Goal: Task Accomplishment & Management: Use online tool/utility

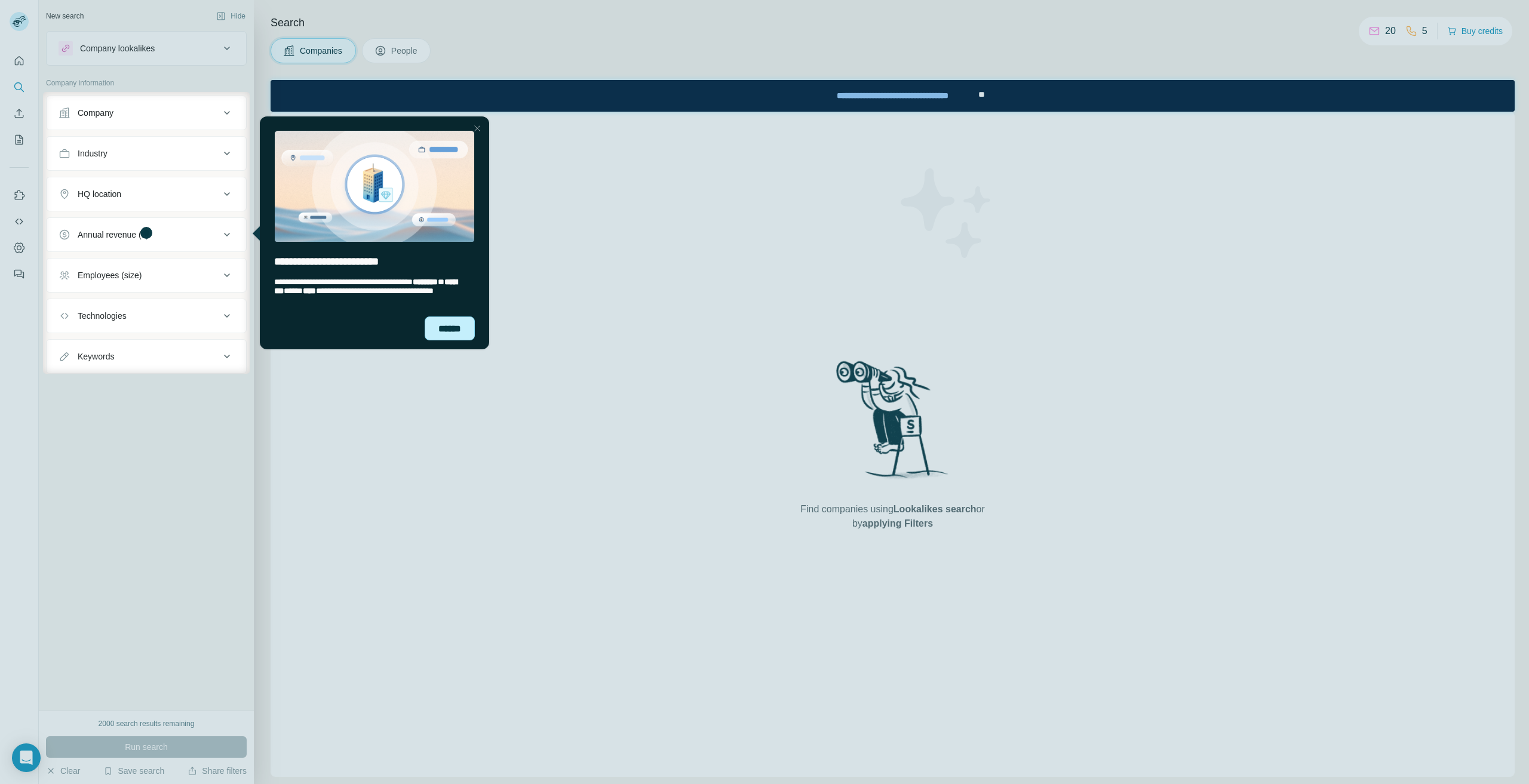
click at [468, 333] on div "******" at bounding box center [449, 329] width 50 height 24
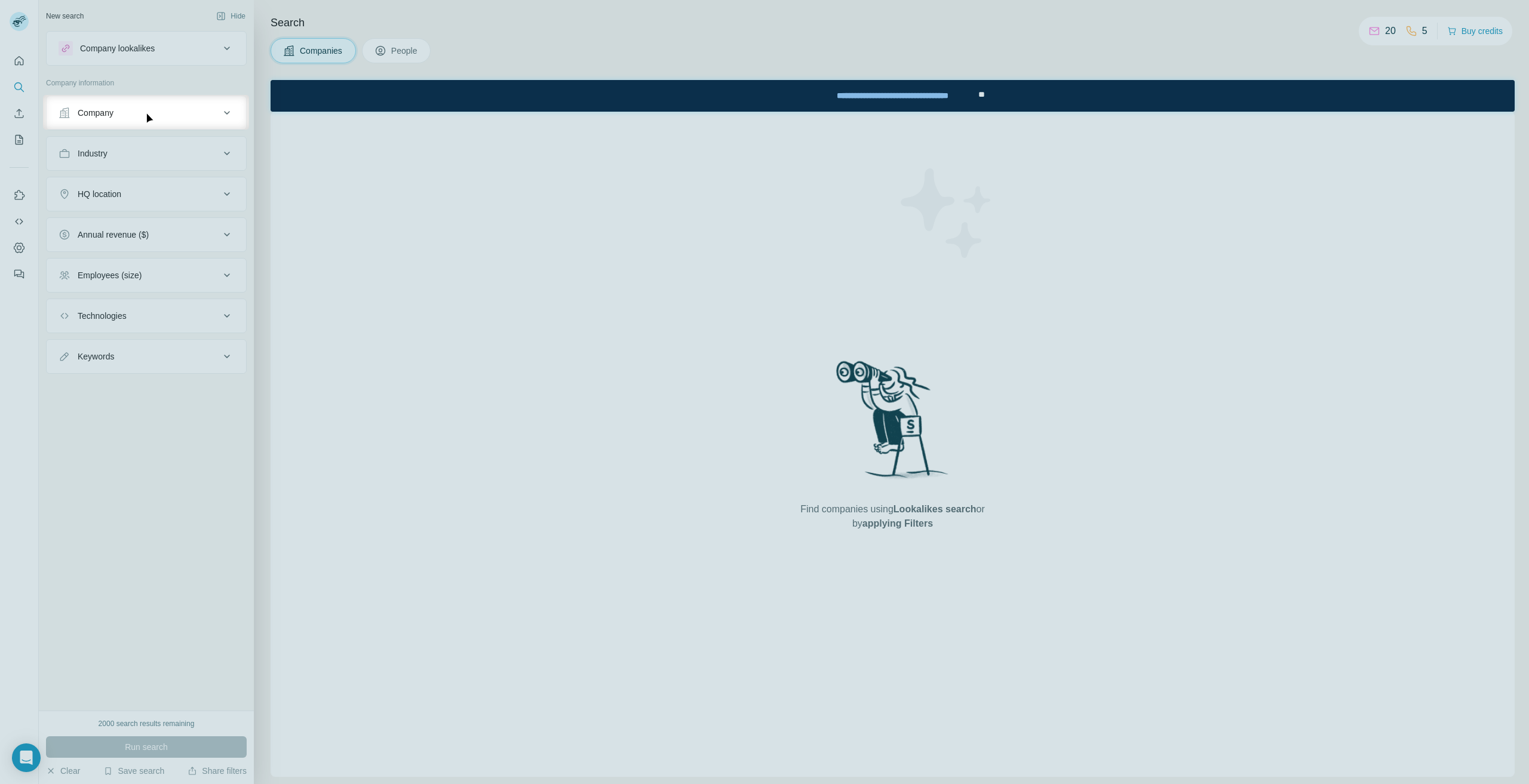
click at [150, 108] on div "Company" at bounding box center [139, 113] width 161 height 12
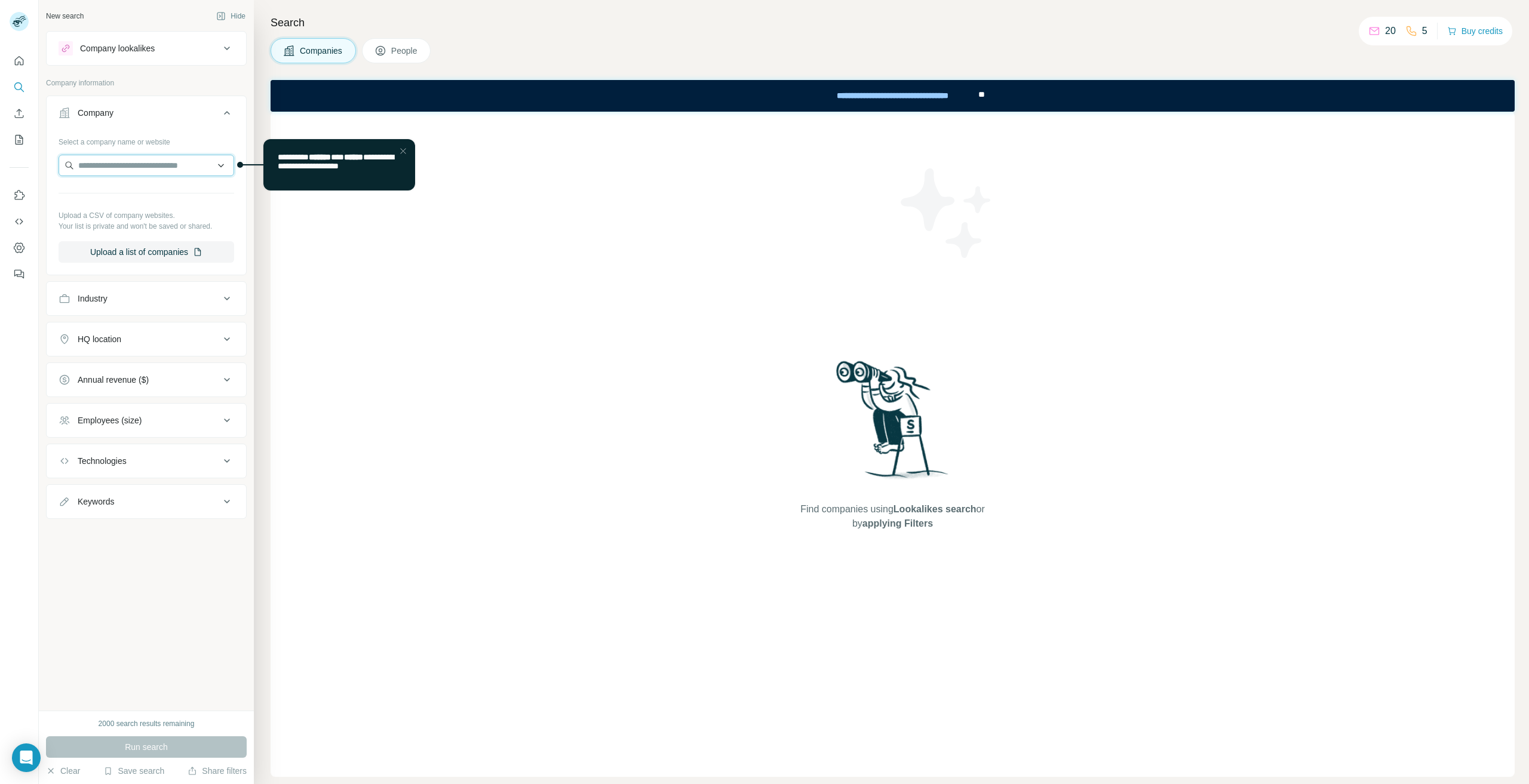
click at [158, 159] on input "text" at bounding box center [146, 166] width 176 height 21
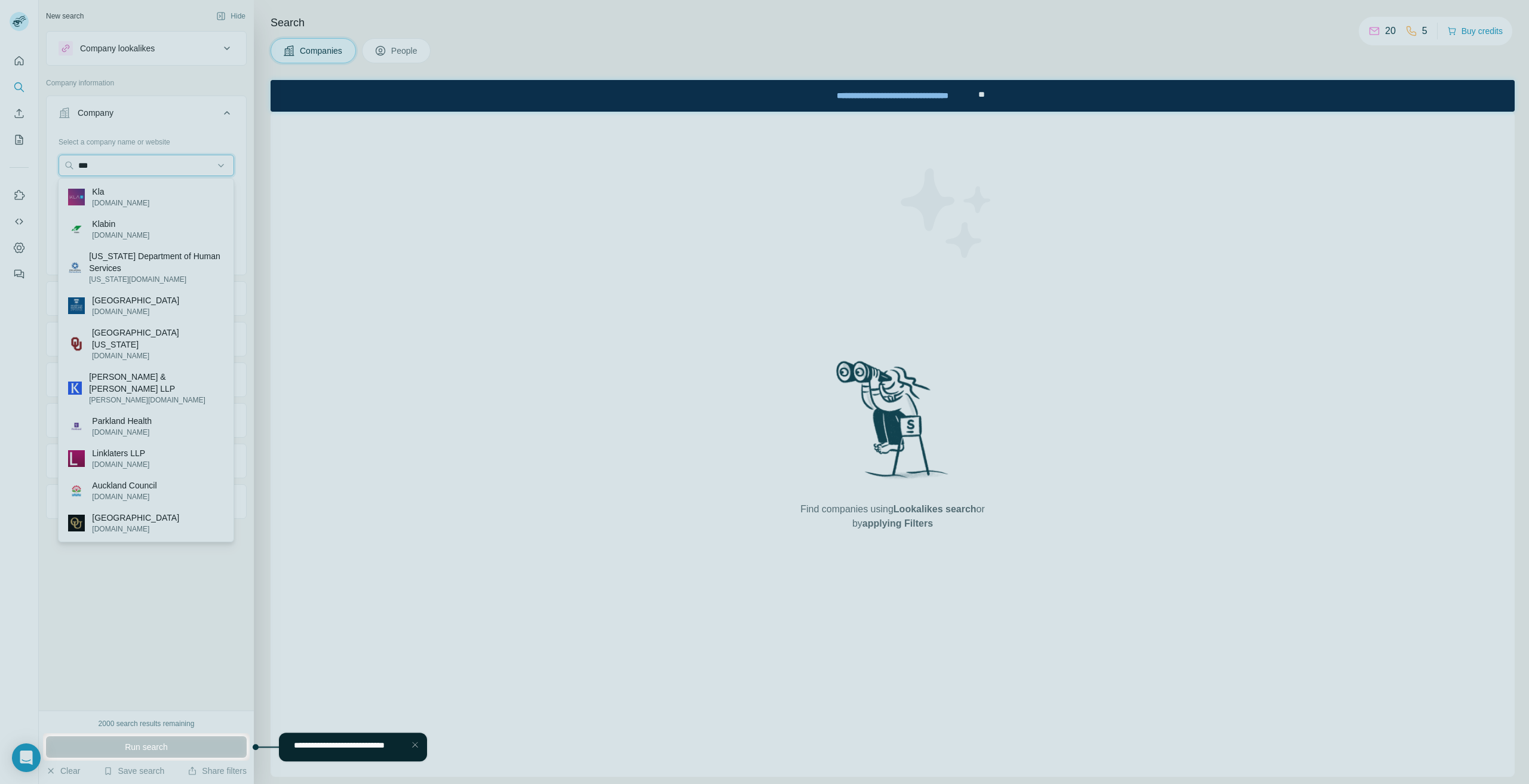
type input "***"
click at [134, 195] on div at bounding box center [764, 367] width 1529 height 733
click at [81, 196] on div at bounding box center [764, 367] width 1529 height 733
click at [412, 749] on div "Close Step" at bounding box center [414, 744] width 14 height 14
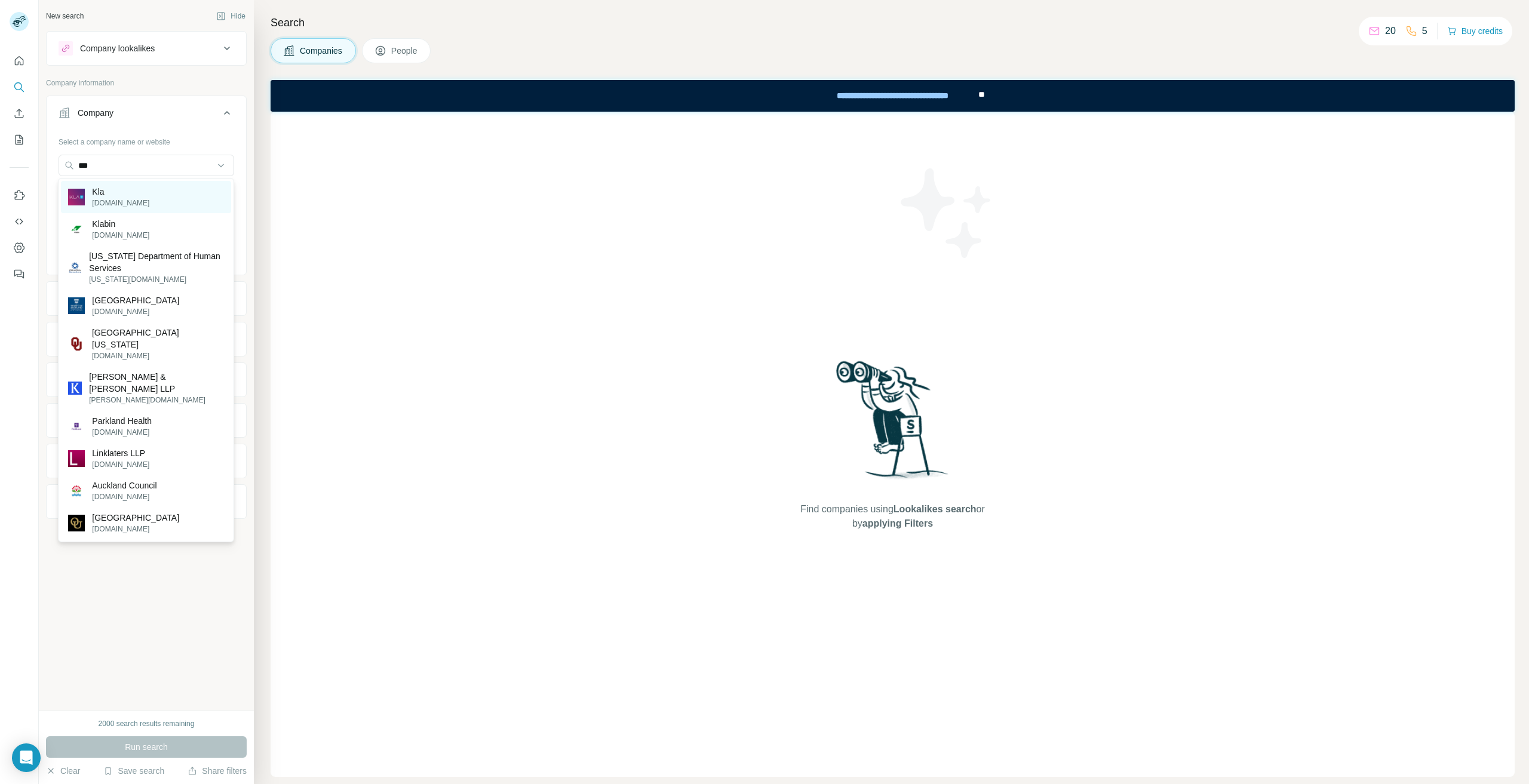
click at [118, 198] on div "Kla [DOMAIN_NAME]" at bounding box center [146, 197] width 170 height 32
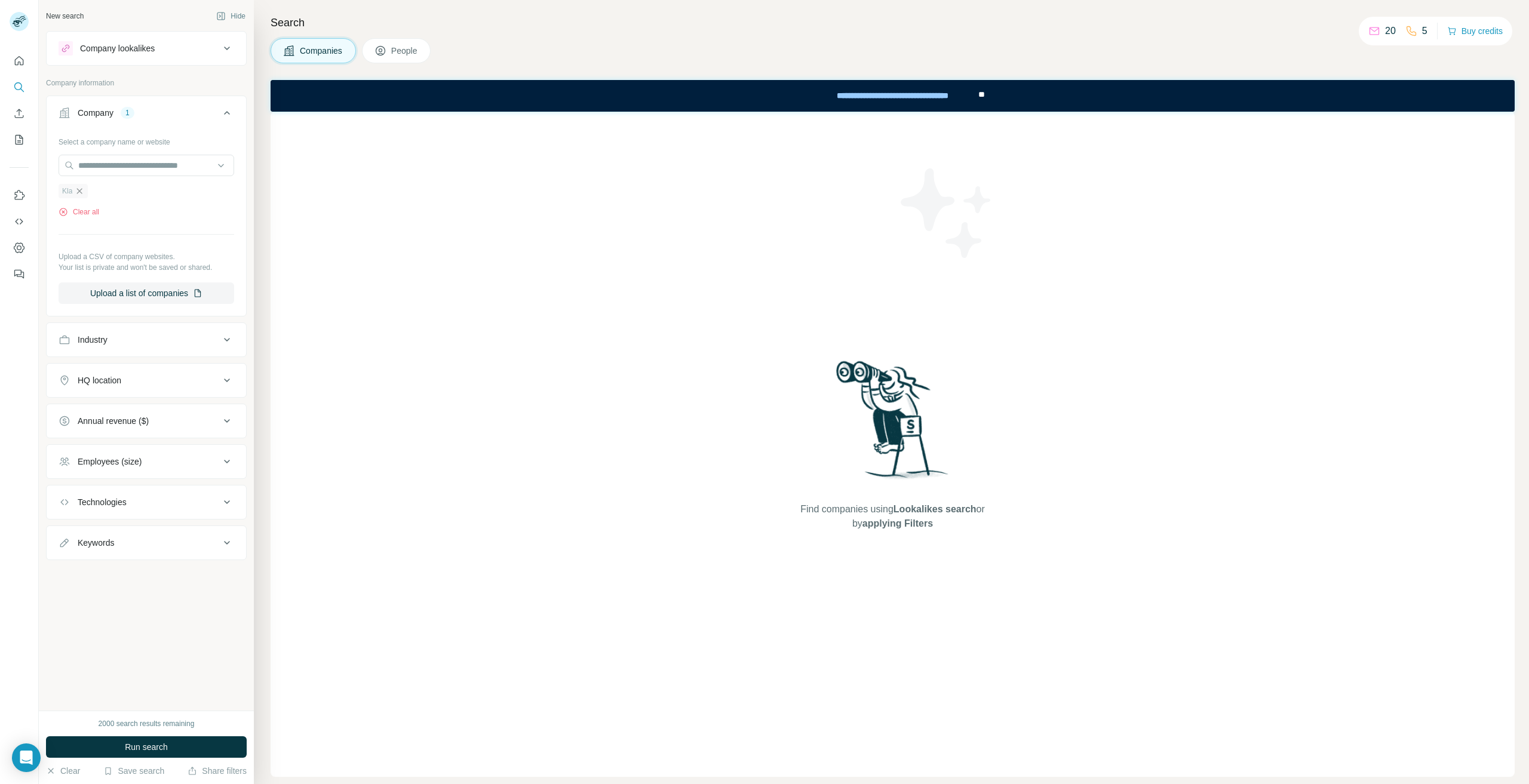
click at [79, 190] on icon "button" at bounding box center [79, 191] width 5 height 5
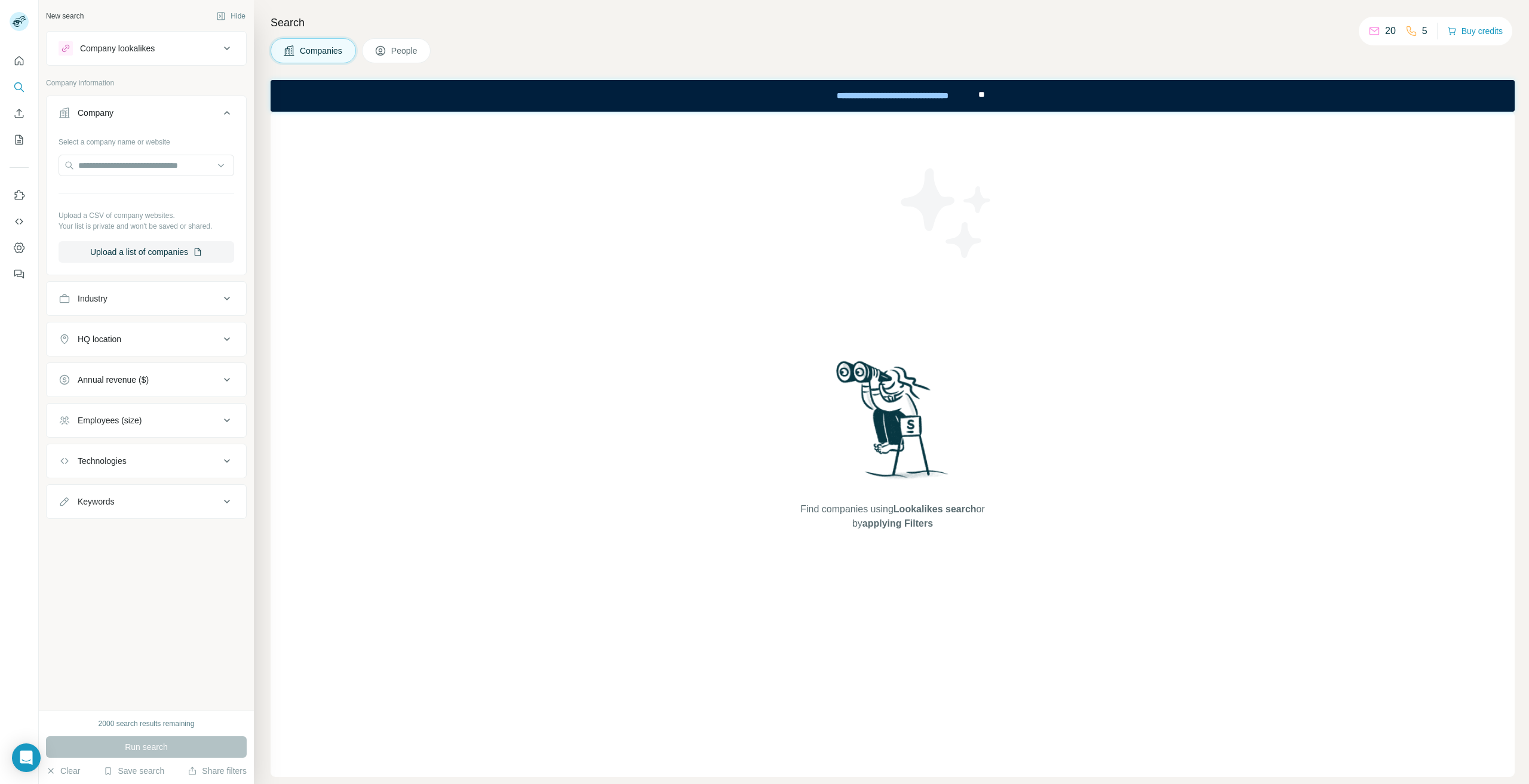
click at [114, 301] on div "Industry" at bounding box center [139, 299] width 161 height 12
click at [127, 333] on input at bounding box center [140, 329] width 148 height 13
click at [130, 325] on input at bounding box center [140, 329] width 148 height 13
type input "*"
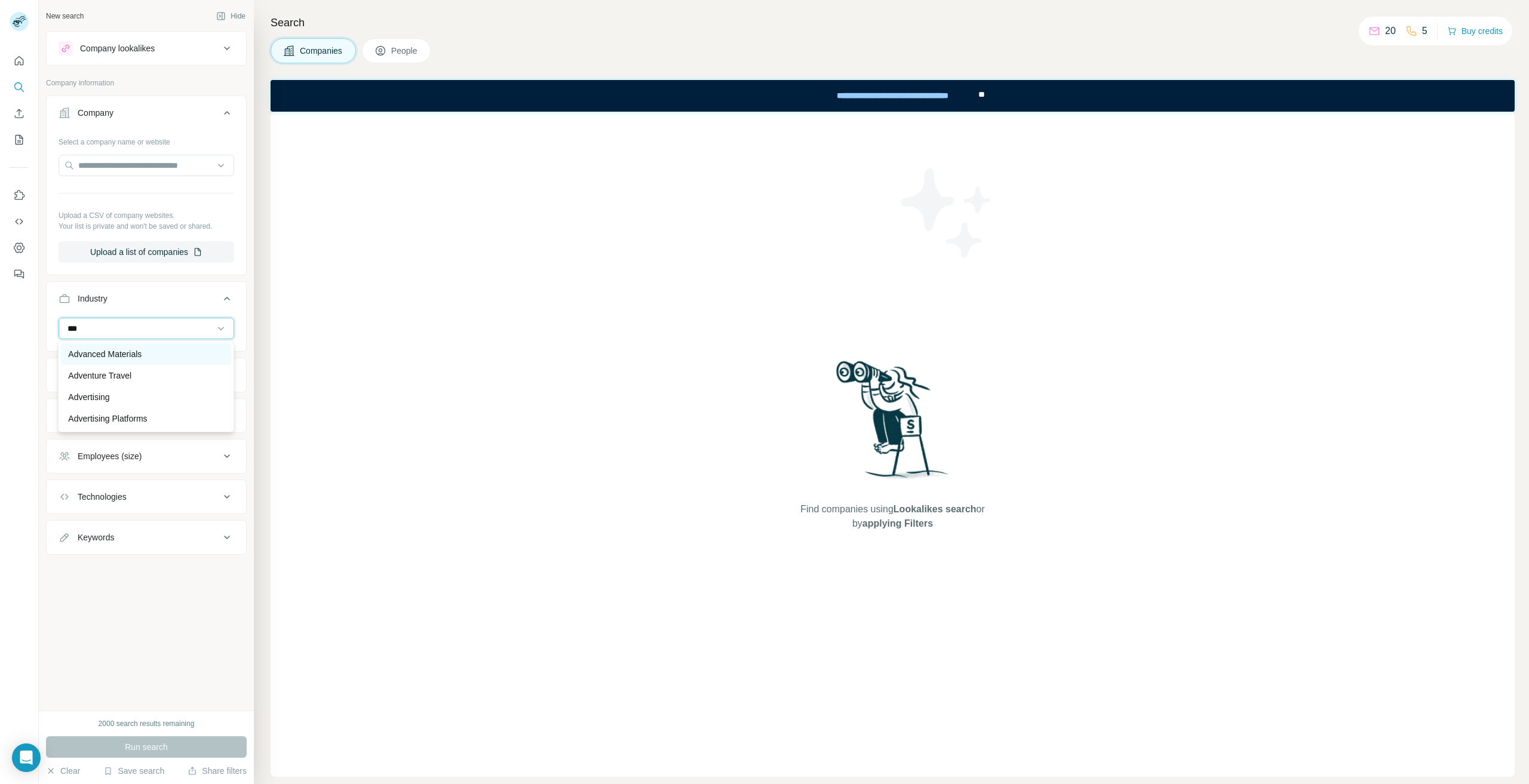
type input "***"
click at [125, 351] on p "Advanced Materials" at bounding box center [105, 354] width 73 height 12
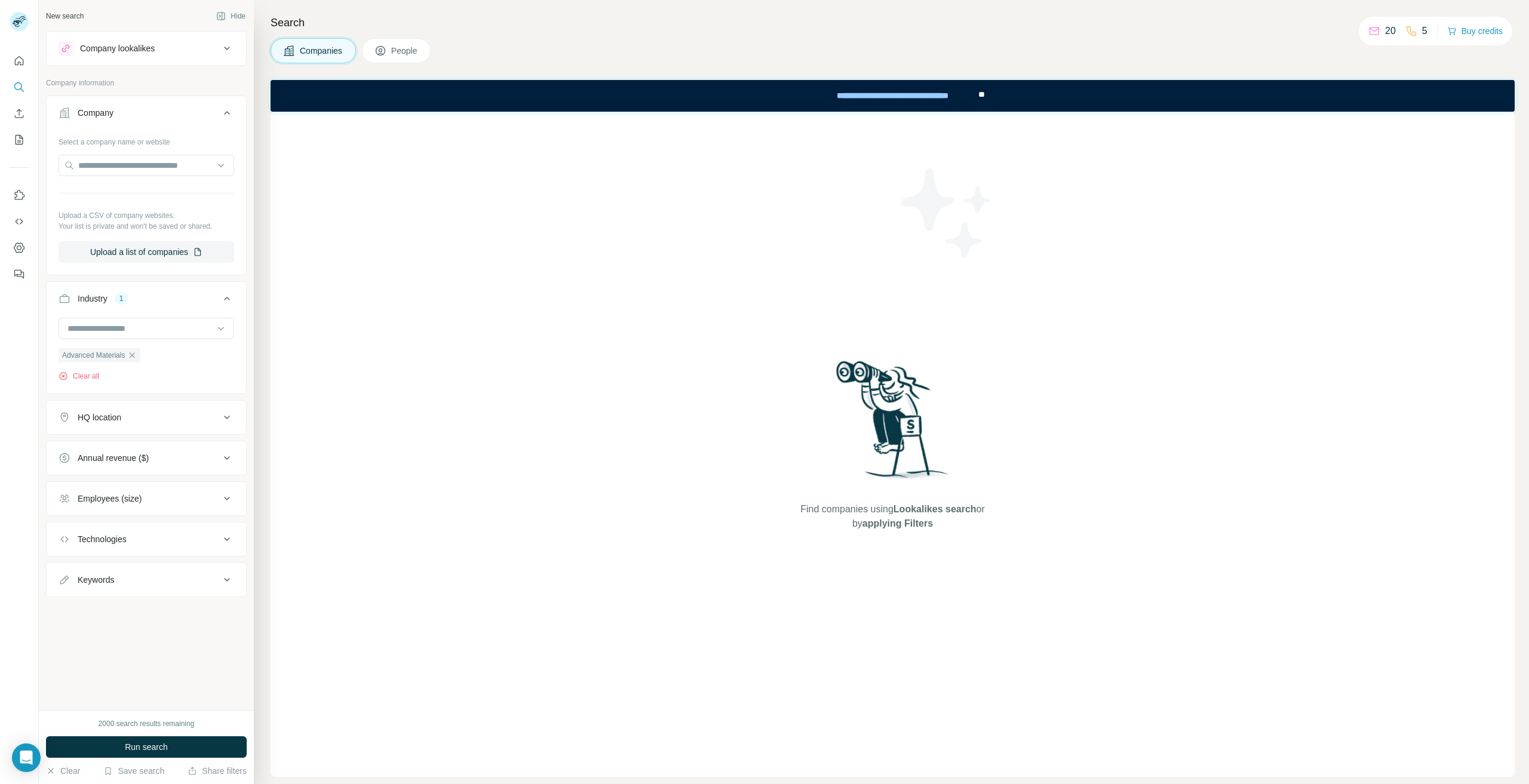
click at [220, 419] on icon at bounding box center [226, 417] width 14 height 14
click at [224, 487] on icon at bounding box center [226, 494] width 14 height 14
click at [224, 487] on button "Annual revenue ($)" at bounding box center [146, 496] width 200 height 33
click at [223, 570] on icon at bounding box center [226, 574] width 14 height 14
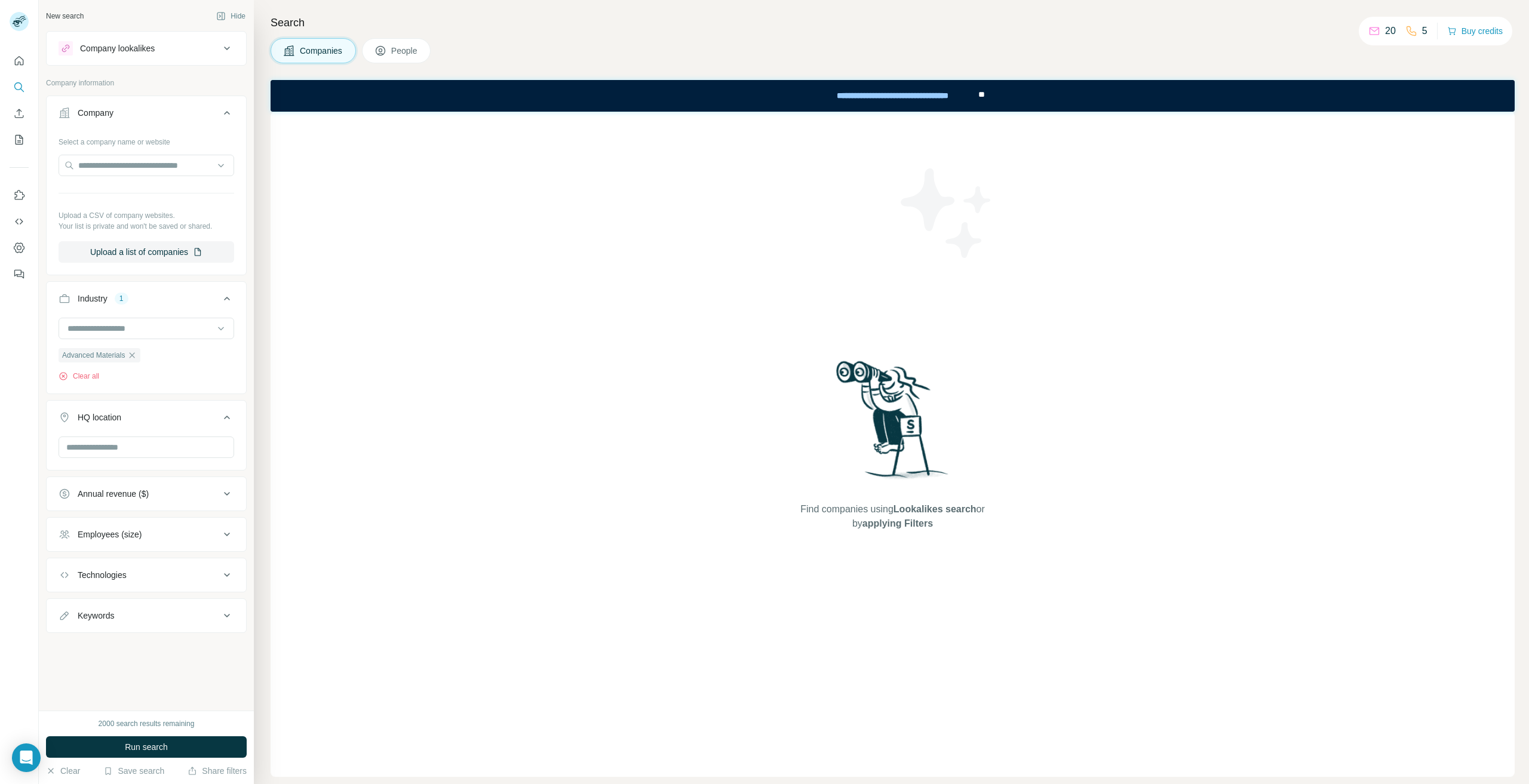
click at [228, 501] on button "Annual revenue ($)" at bounding box center [146, 494] width 200 height 29
click at [220, 494] on icon at bounding box center [226, 494] width 14 height 14
click at [184, 743] on button "Run search" at bounding box center [146, 747] width 200 height 21
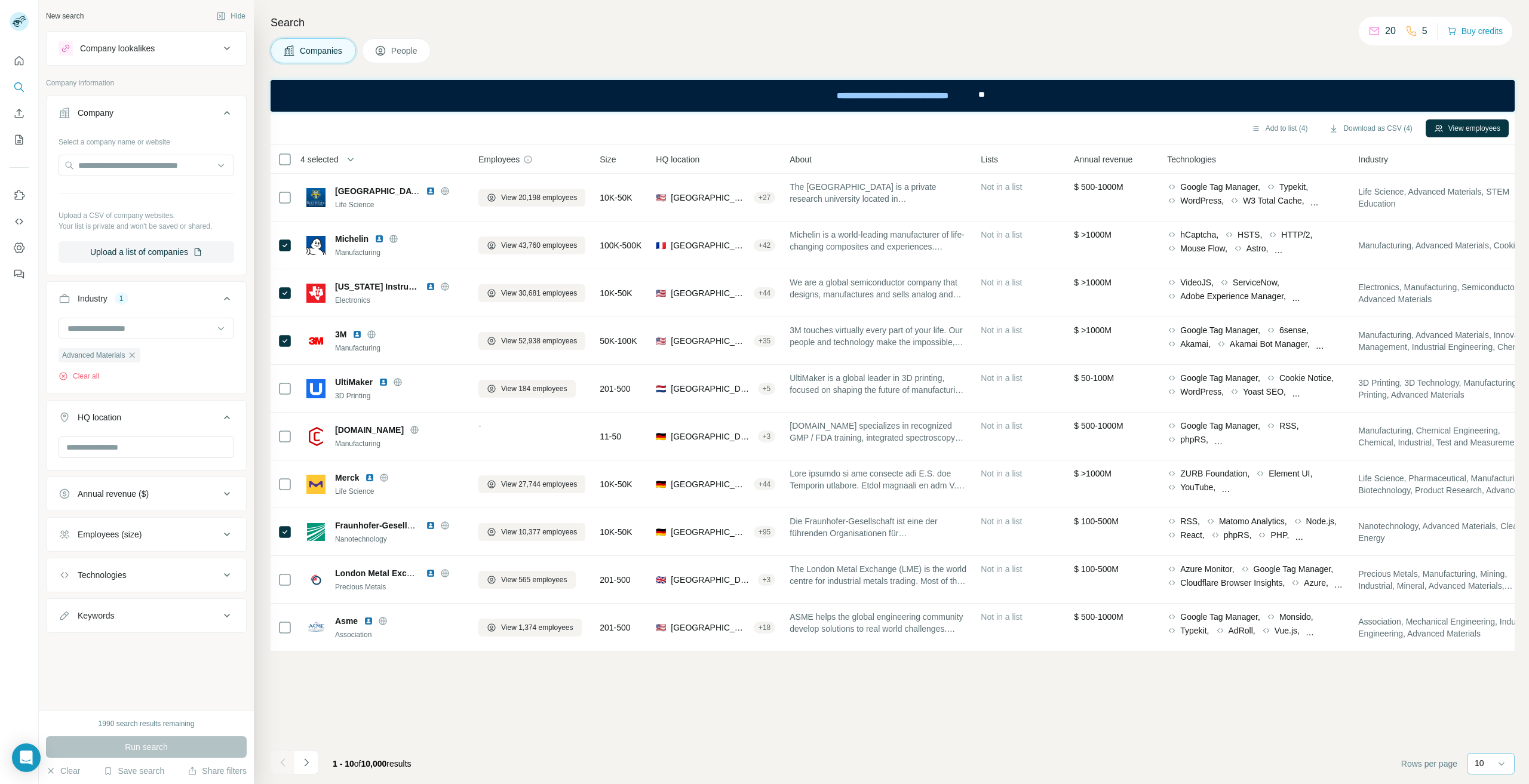
click at [1508, 765] on input at bounding box center [1526, 764] width 36 height 13
click at [1494, 678] on div "60" at bounding box center [1491, 673] width 27 height 12
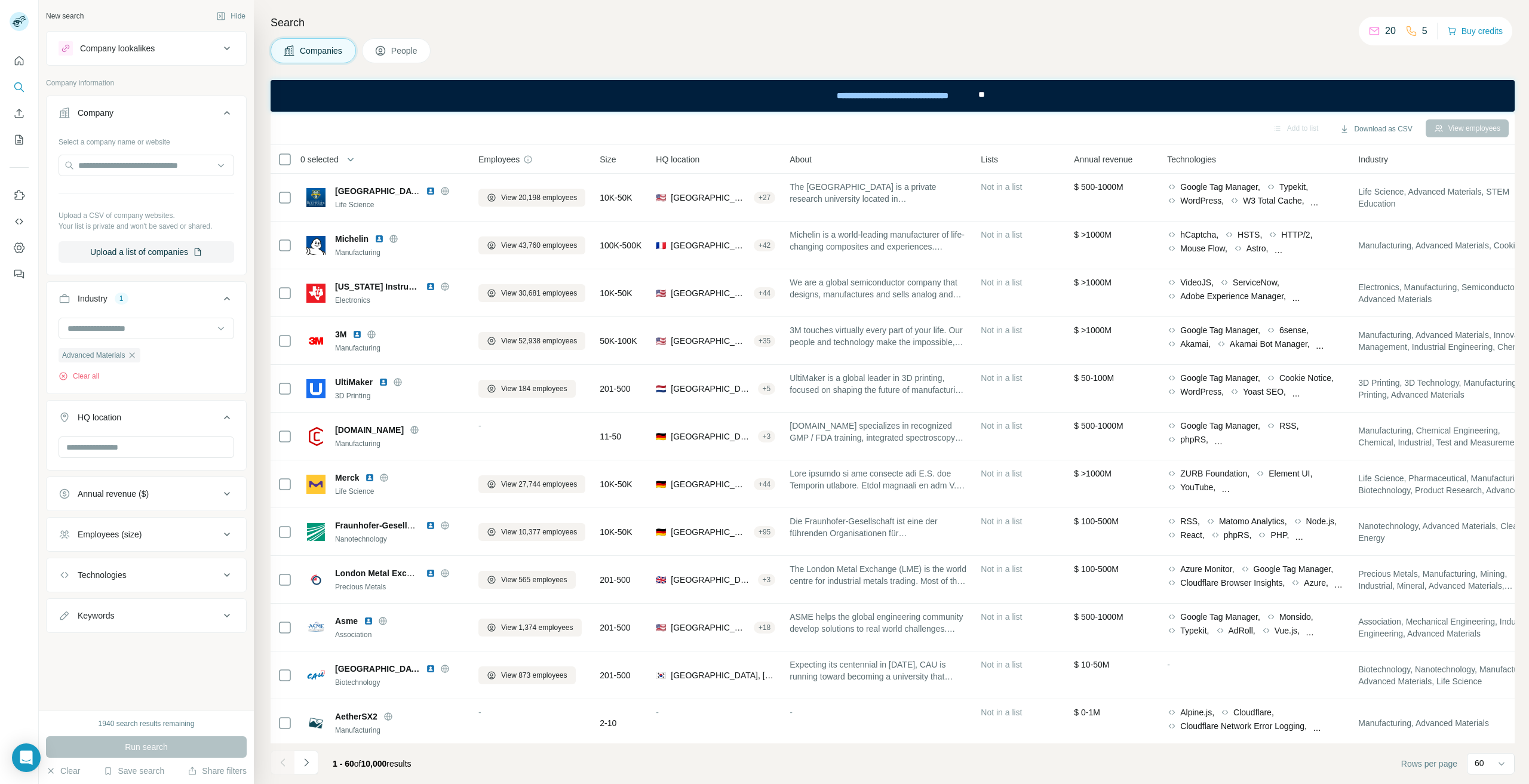
click at [1374, 29] on icon at bounding box center [1375, 31] width 12 height 12
click at [112, 582] on button "Technologies" at bounding box center [146, 575] width 200 height 29
click at [121, 609] on input "text" at bounding box center [146, 605] width 176 height 21
type input "*"
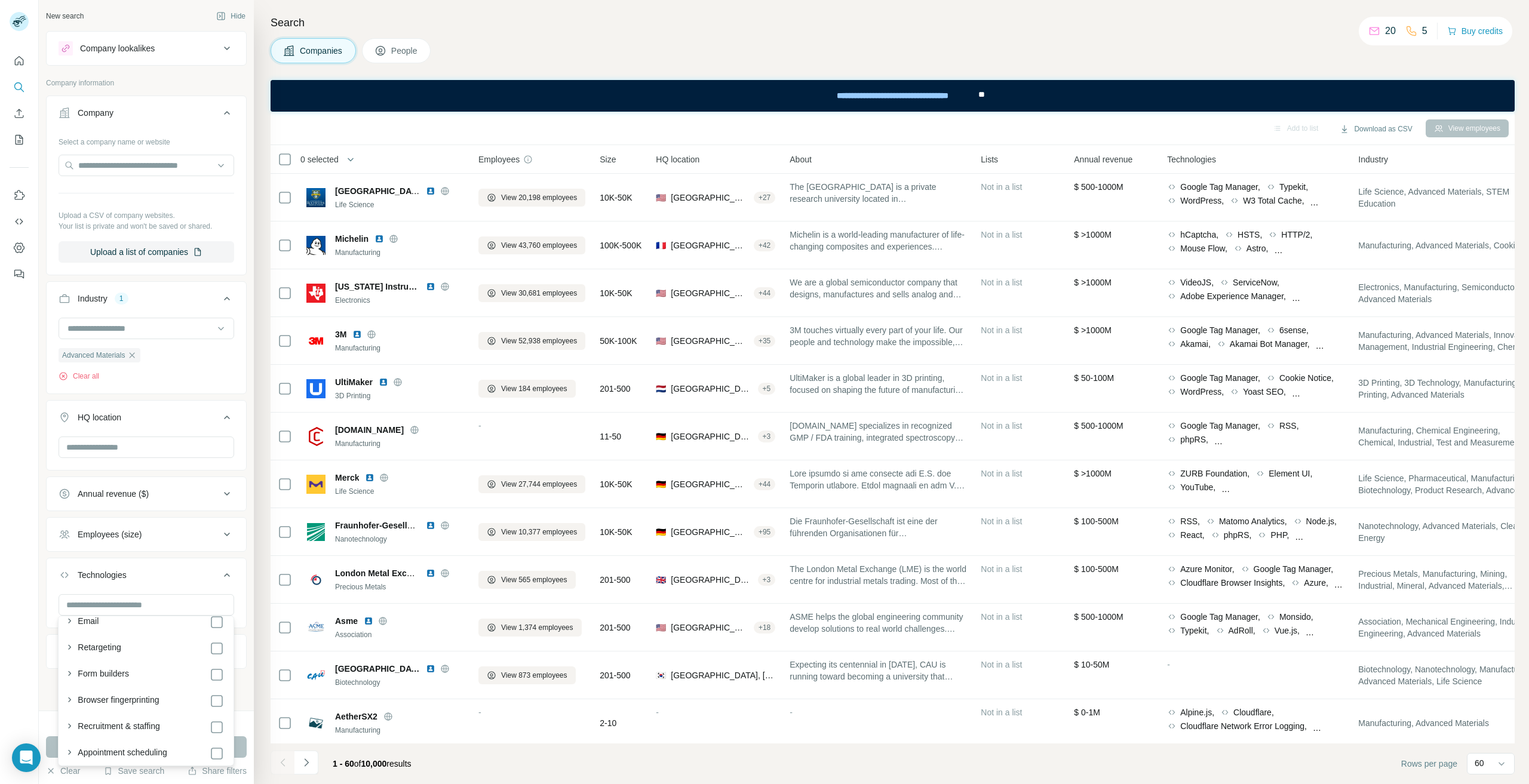
click at [193, 577] on div "Technologies" at bounding box center [139, 575] width 161 height 12
click at [216, 494] on div "Annual revenue ($)" at bounding box center [139, 494] width 161 height 12
click at [65, 560] on icon at bounding box center [65, 564] width 14 height 14
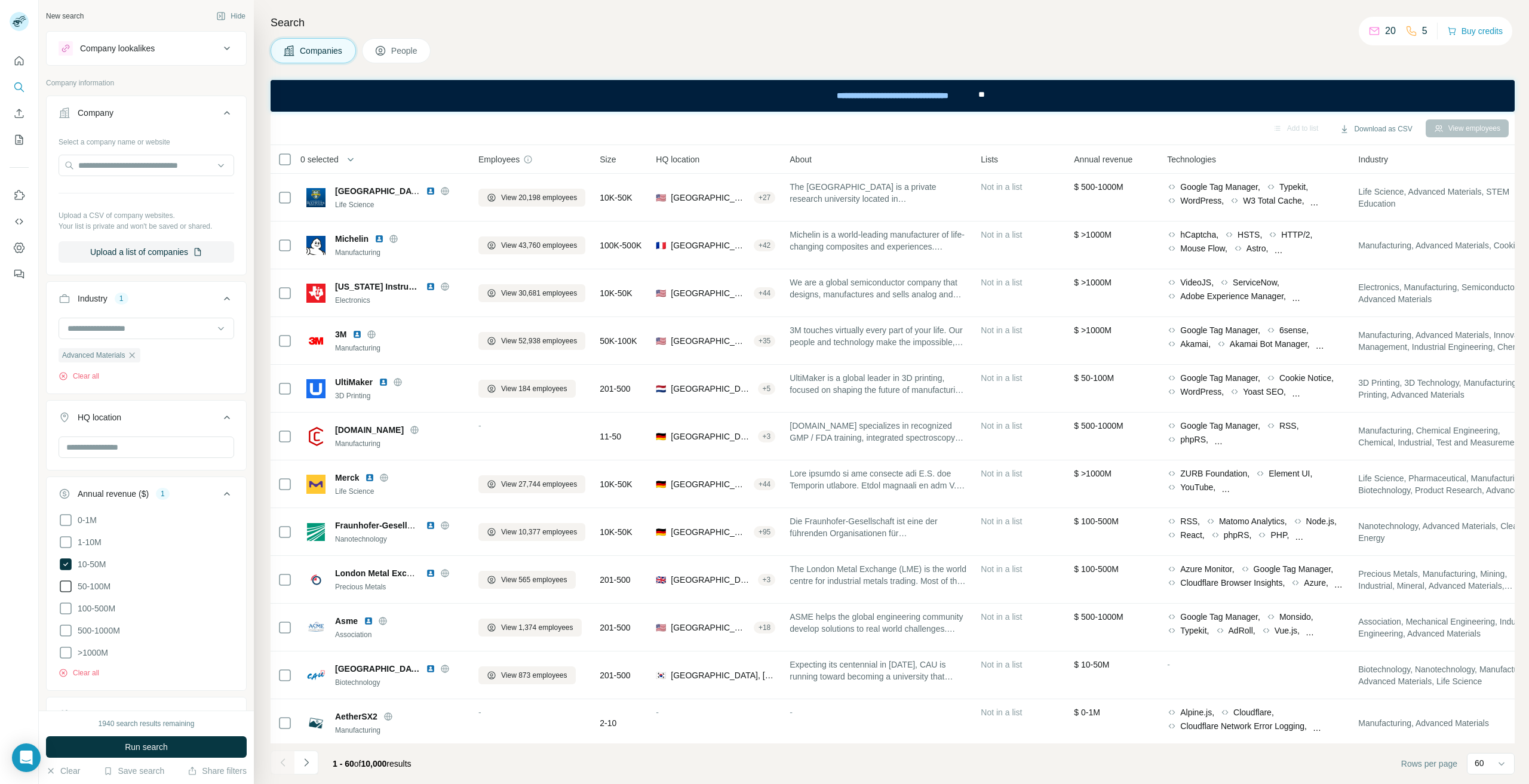
click at [68, 582] on icon at bounding box center [65, 586] width 14 height 14
click at [65, 542] on icon at bounding box center [65, 542] width 14 height 14
click at [220, 492] on icon at bounding box center [226, 494] width 14 height 14
click at [223, 528] on icon at bounding box center [226, 534] width 14 height 14
click at [63, 646] on icon at bounding box center [65, 648] width 14 height 14
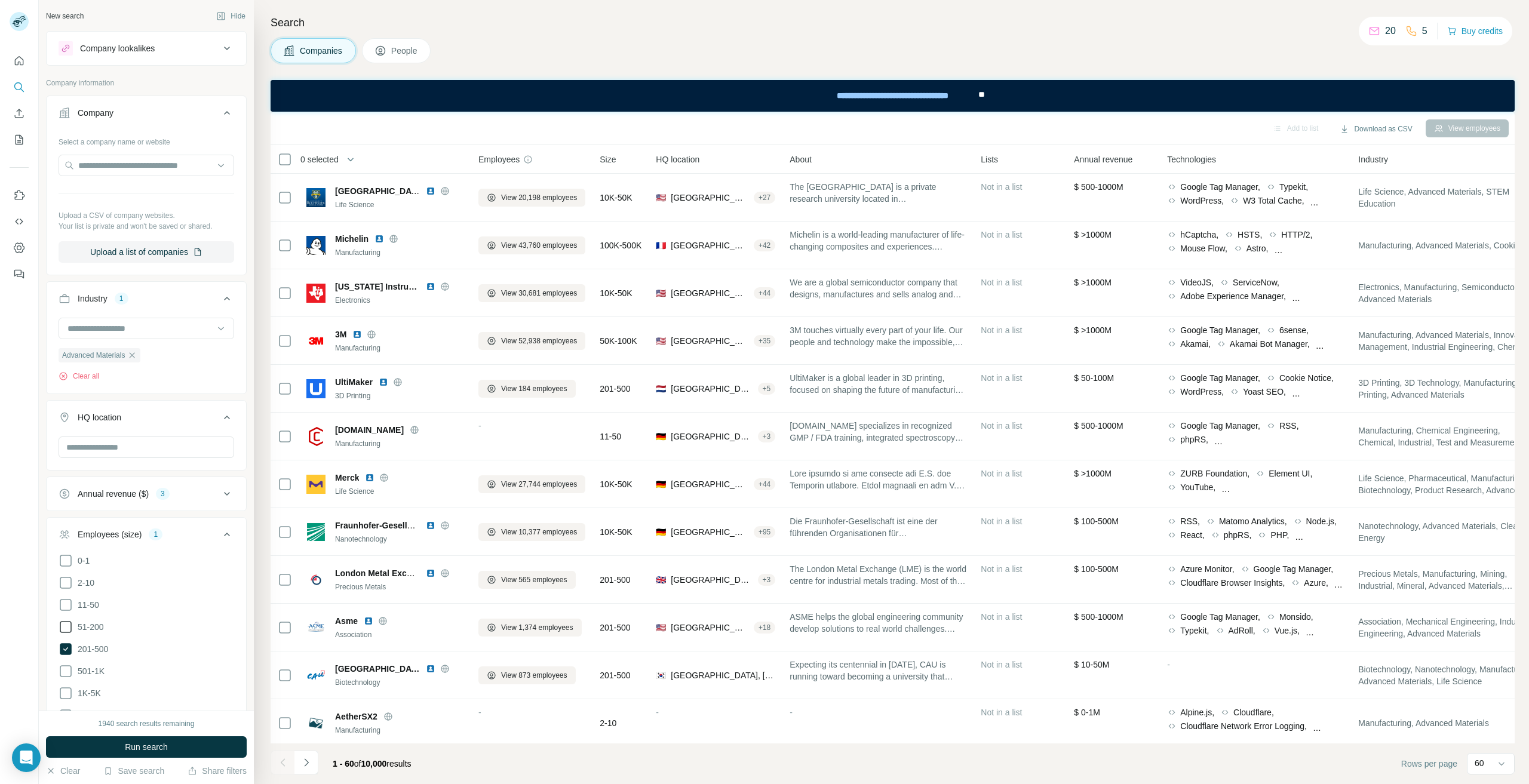
click at [69, 620] on icon at bounding box center [65, 626] width 14 height 14
click at [65, 666] on icon at bounding box center [65, 670] width 14 height 14
click at [134, 745] on span "Run search" at bounding box center [146, 747] width 43 height 12
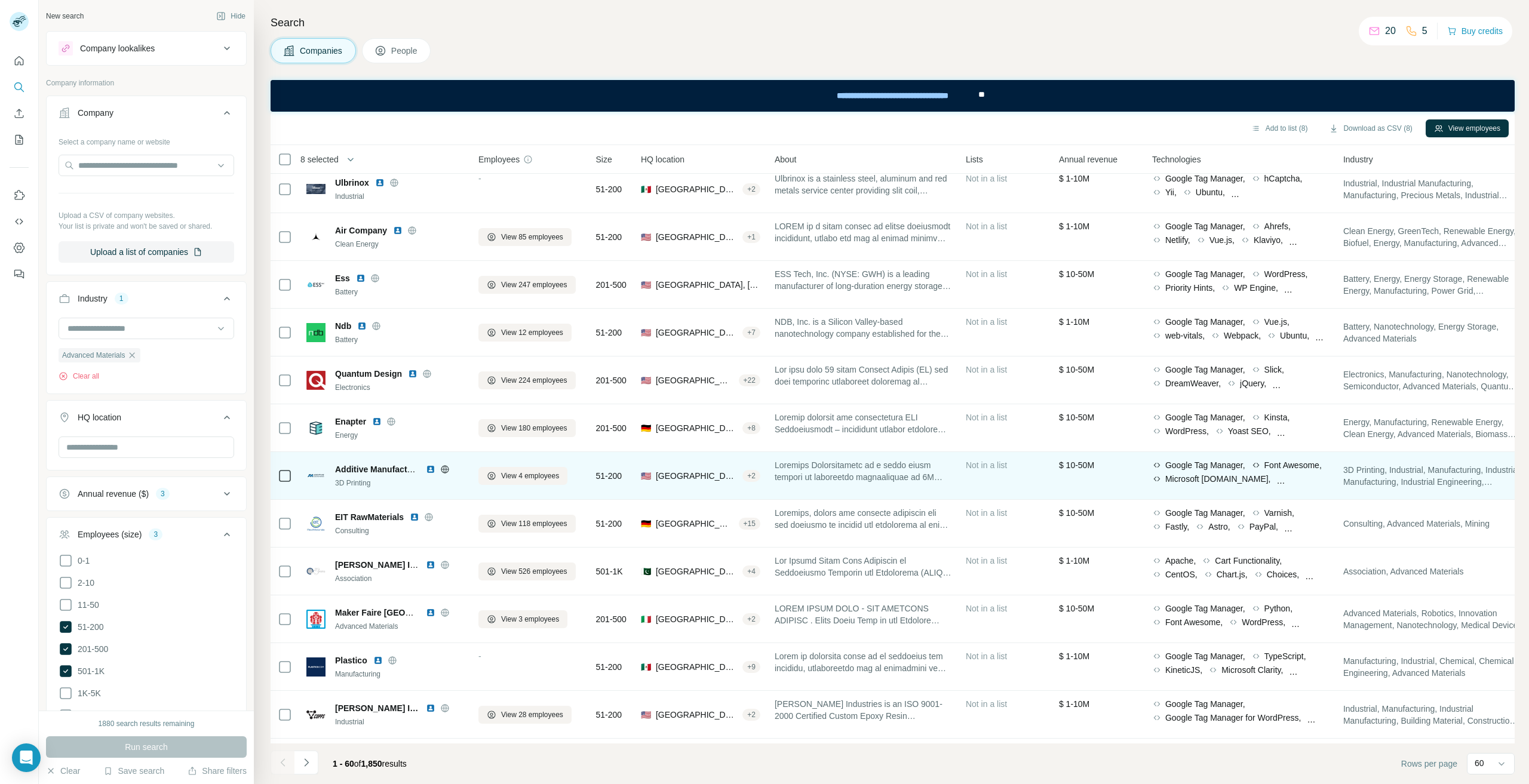
scroll to position [1672, 0]
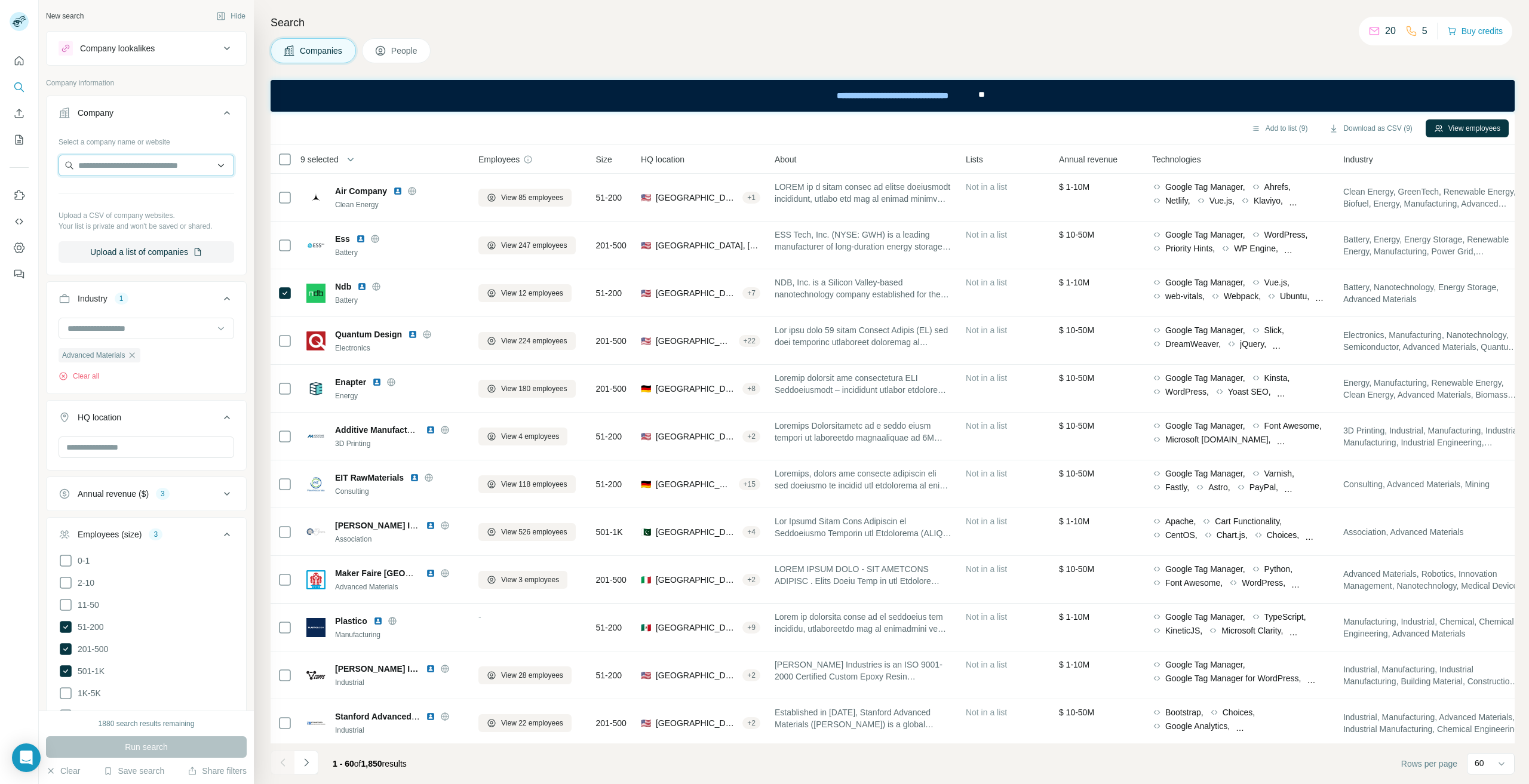
click at [192, 166] on input "text" at bounding box center [146, 166] width 176 height 21
click at [161, 248] on button "Upload a list of companies" at bounding box center [146, 252] width 176 height 21
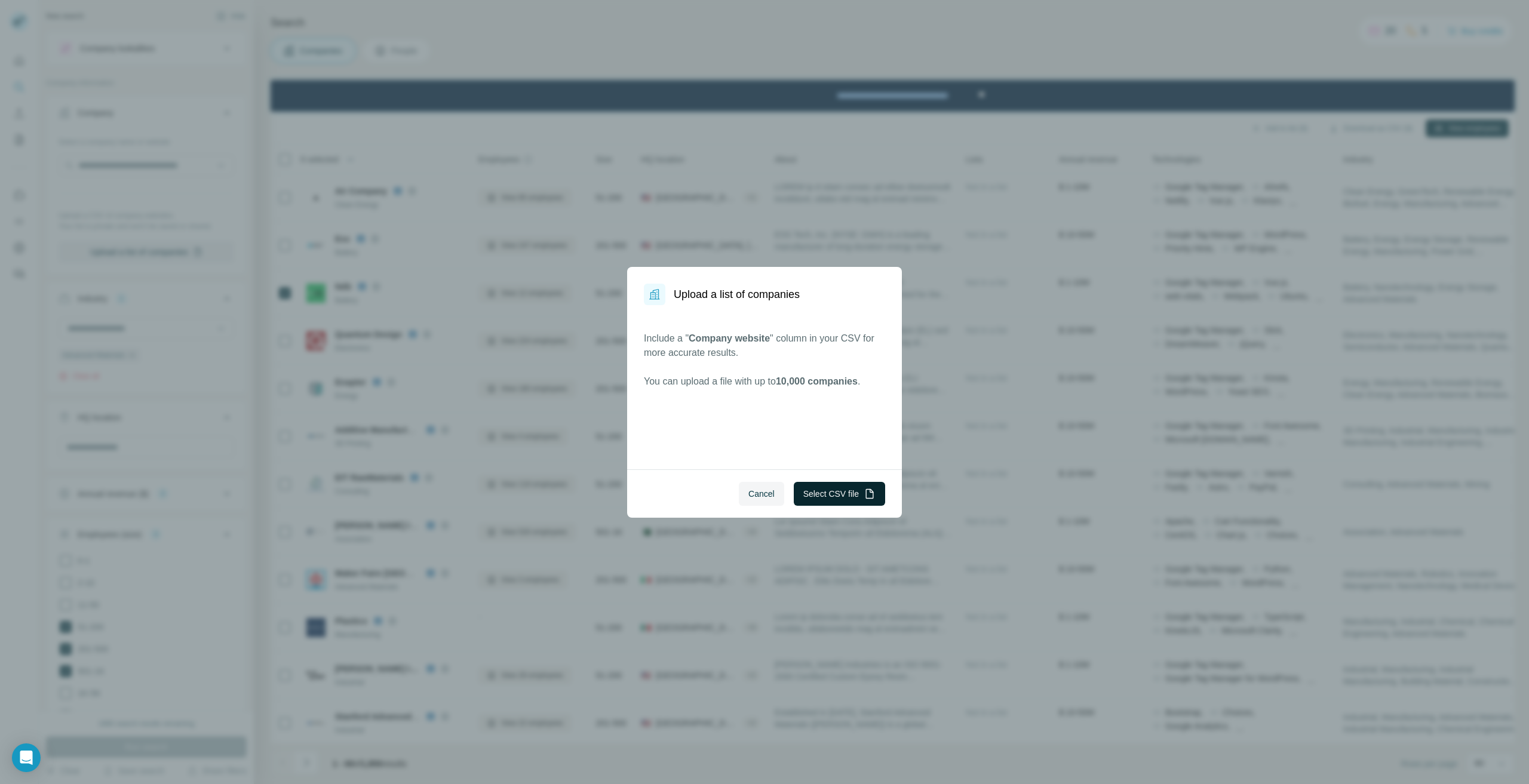
click at [824, 489] on button "Select CSV file" at bounding box center [840, 494] width 92 height 24
click at [838, 489] on button "Select CSV file" at bounding box center [840, 494] width 92 height 24
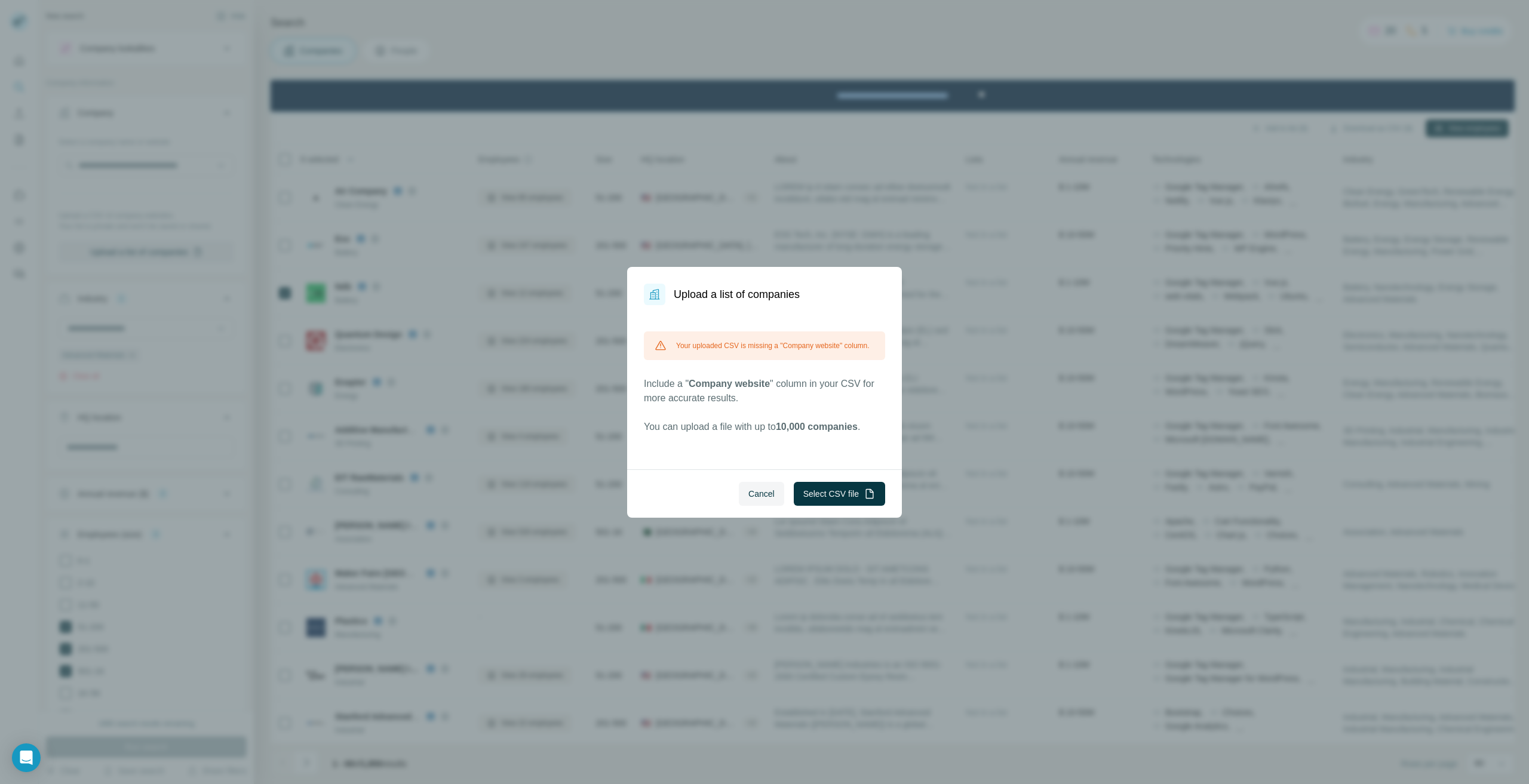
click at [767, 506] on div "Cancel Select CSV file" at bounding box center [764, 494] width 275 height 48
click at [765, 489] on span "Cancel" at bounding box center [761, 494] width 26 height 12
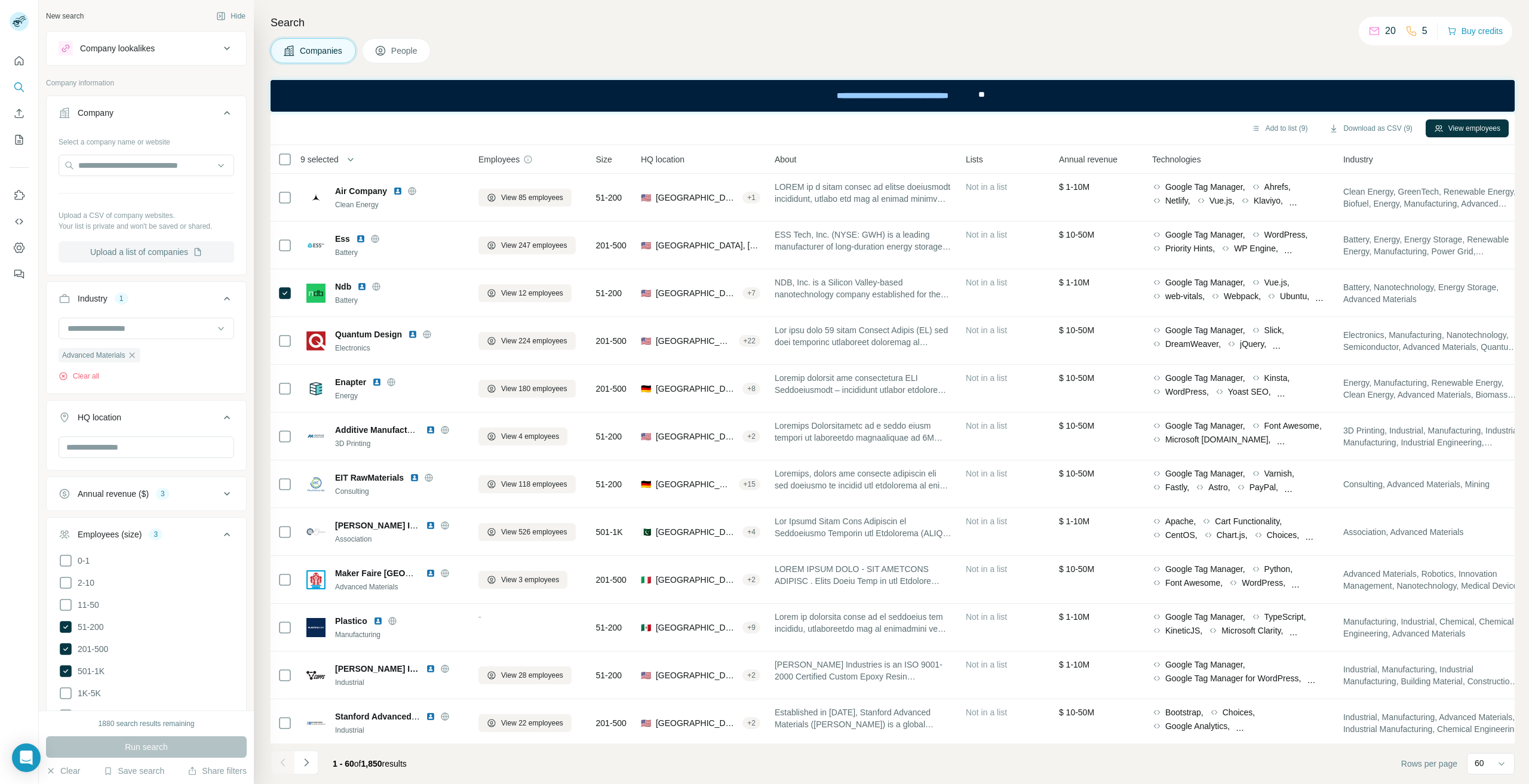
click at [146, 255] on button "Upload a list of companies" at bounding box center [146, 252] width 176 height 21
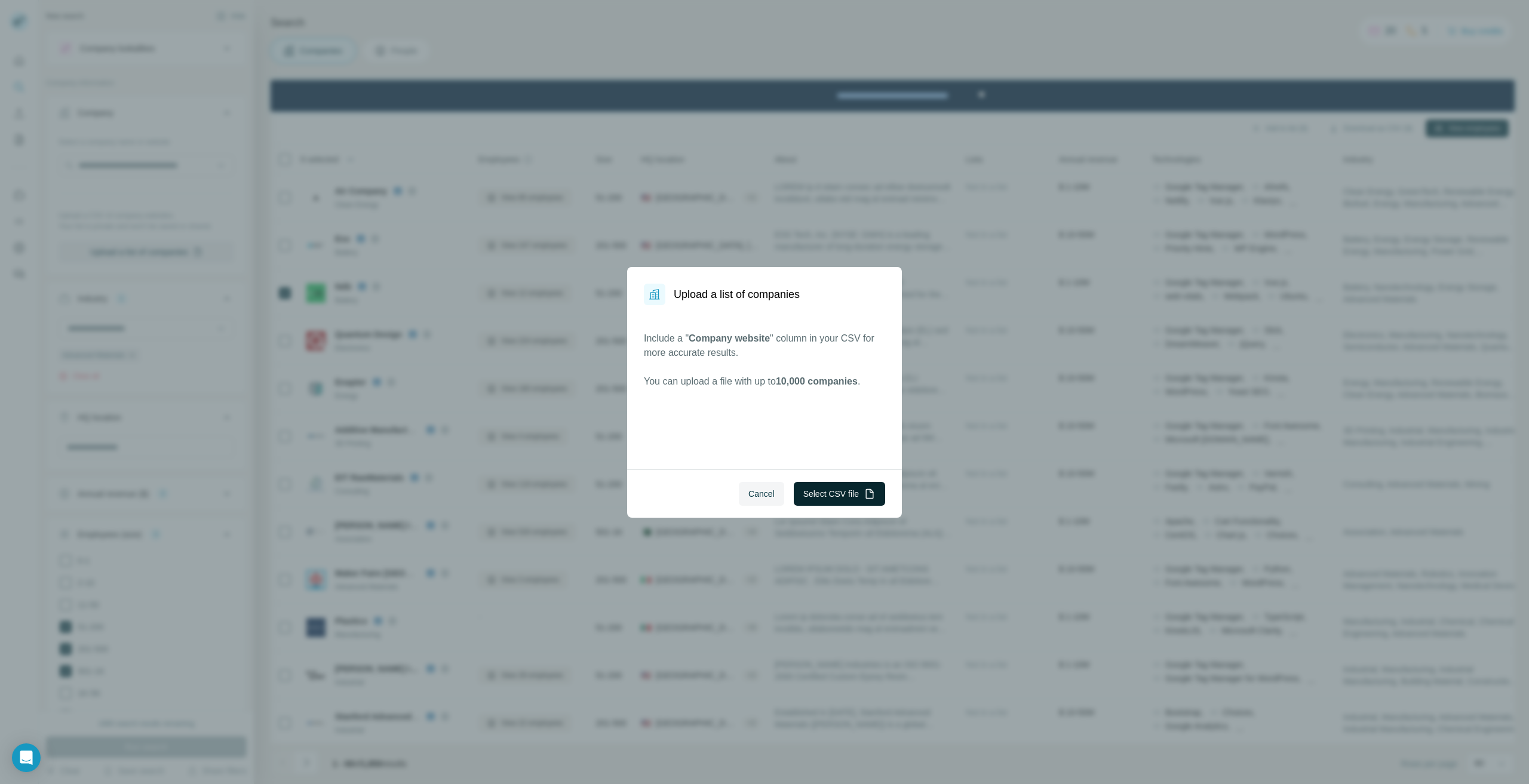
click at [849, 487] on button "Select CSV file" at bounding box center [840, 494] width 92 height 24
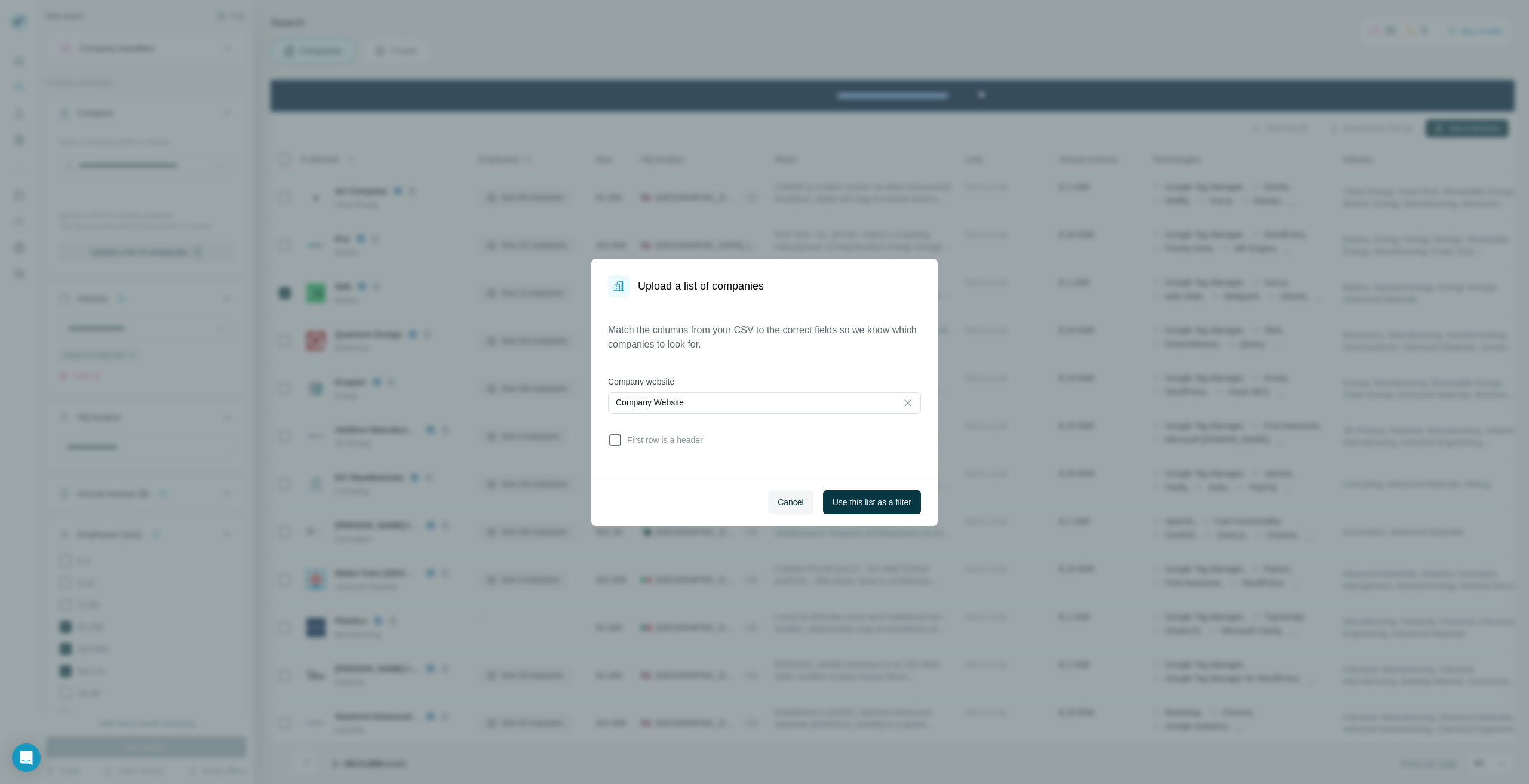
click at [611, 441] on icon at bounding box center [615, 439] width 14 height 14
click at [872, 504] on span "Use this list as a filter" at bounding box center [872, 502] width 79 height 12
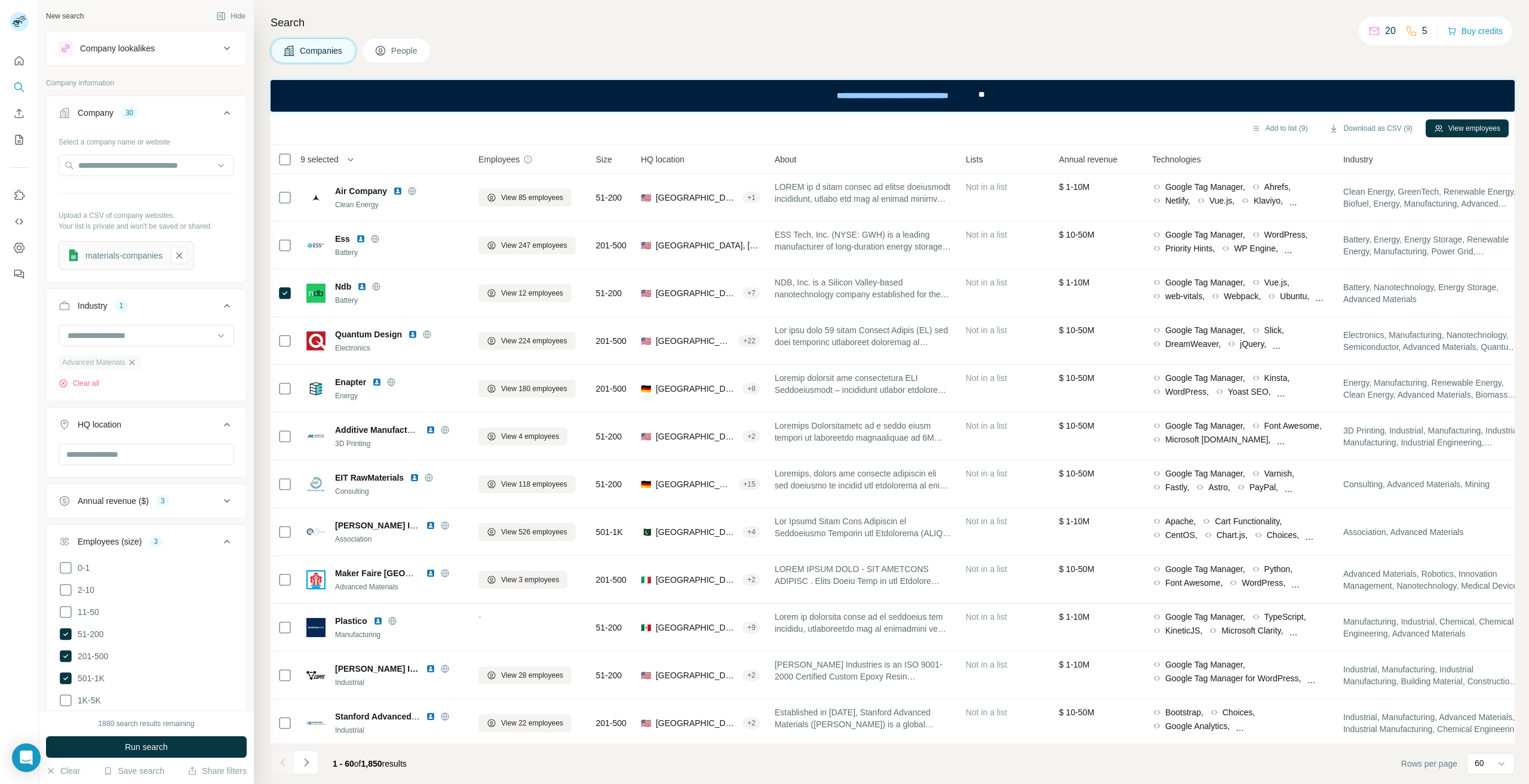
click at [135, 361] on icon "button" at bounding box center [132, 363] width 9 height 9
click at [285, 49] on icon at bounding box center [289, 51] width 12 height 12
click at [206, 261] on div "Select a company name or website Upload a CSV of company websites. Your list is…" at bounding box center [146, 201] width 176 height 138
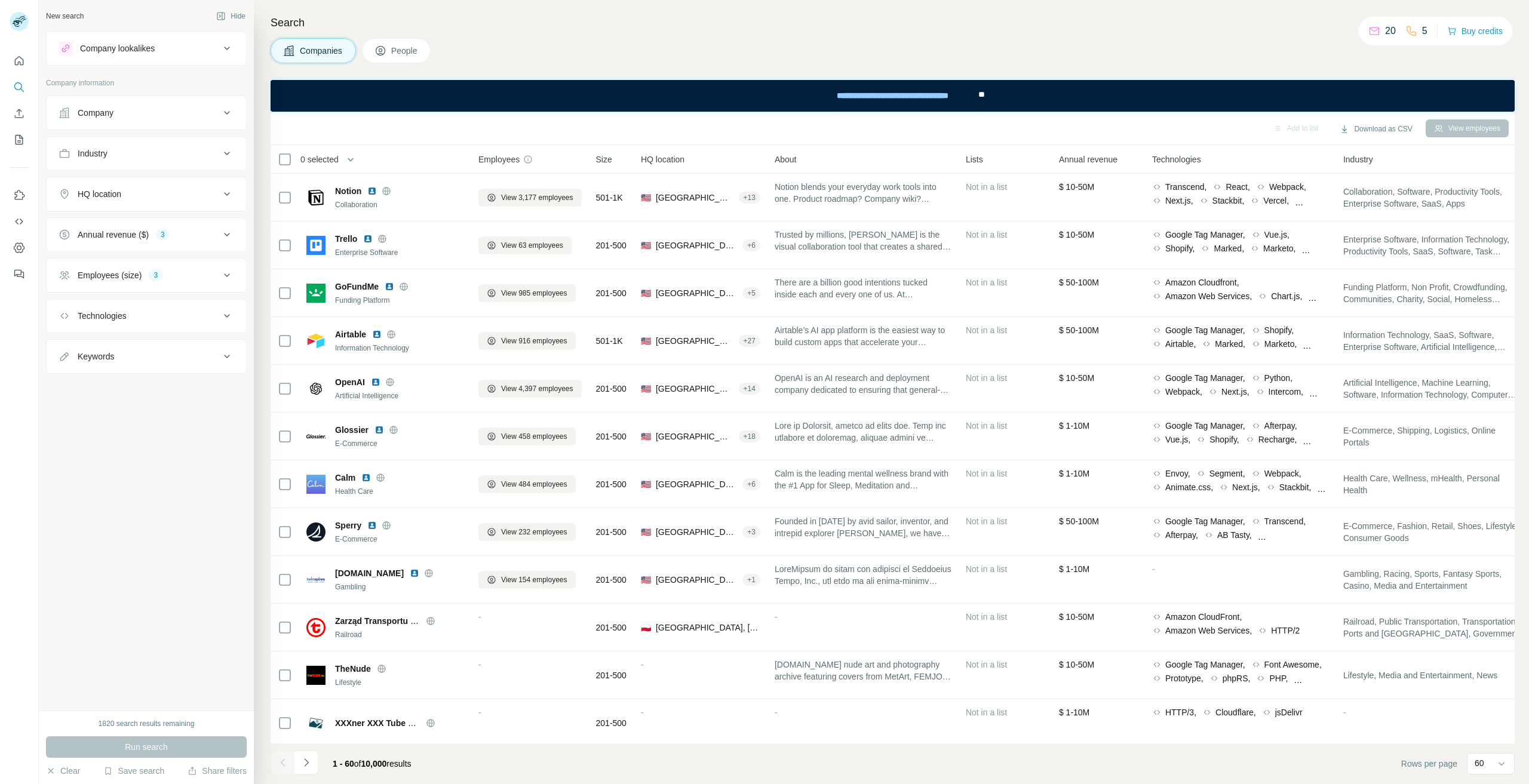
click at [146, 120] on button "Company" at bounding box center [146, 113] width 200 height 29
click at [160, 249] on button "Upload a list of companies" at bounding box center [146, 252] width 176 height 21
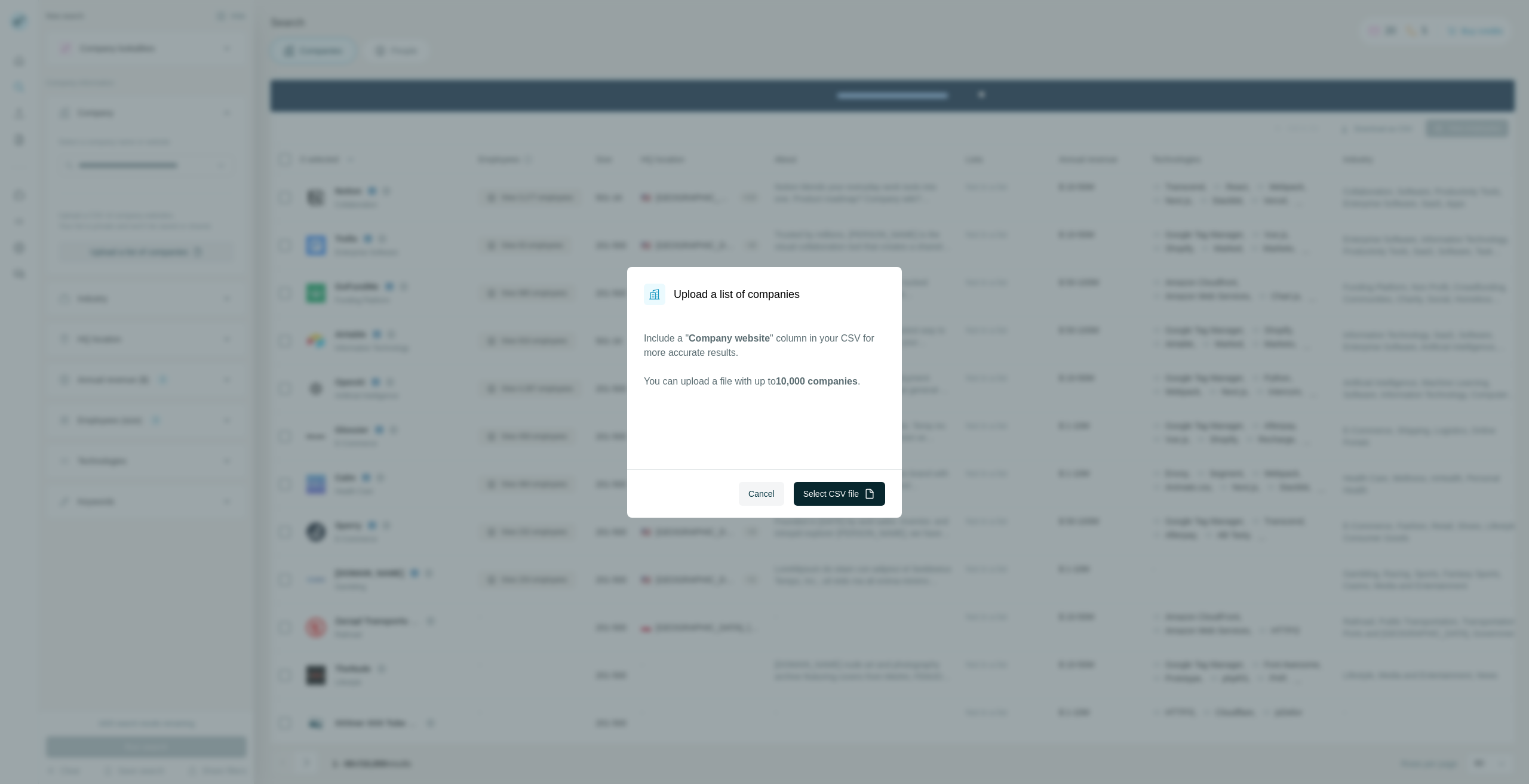
click at [837, 496] on button "Select CSV file" at bounding box center [840, 494] width 92 height 24
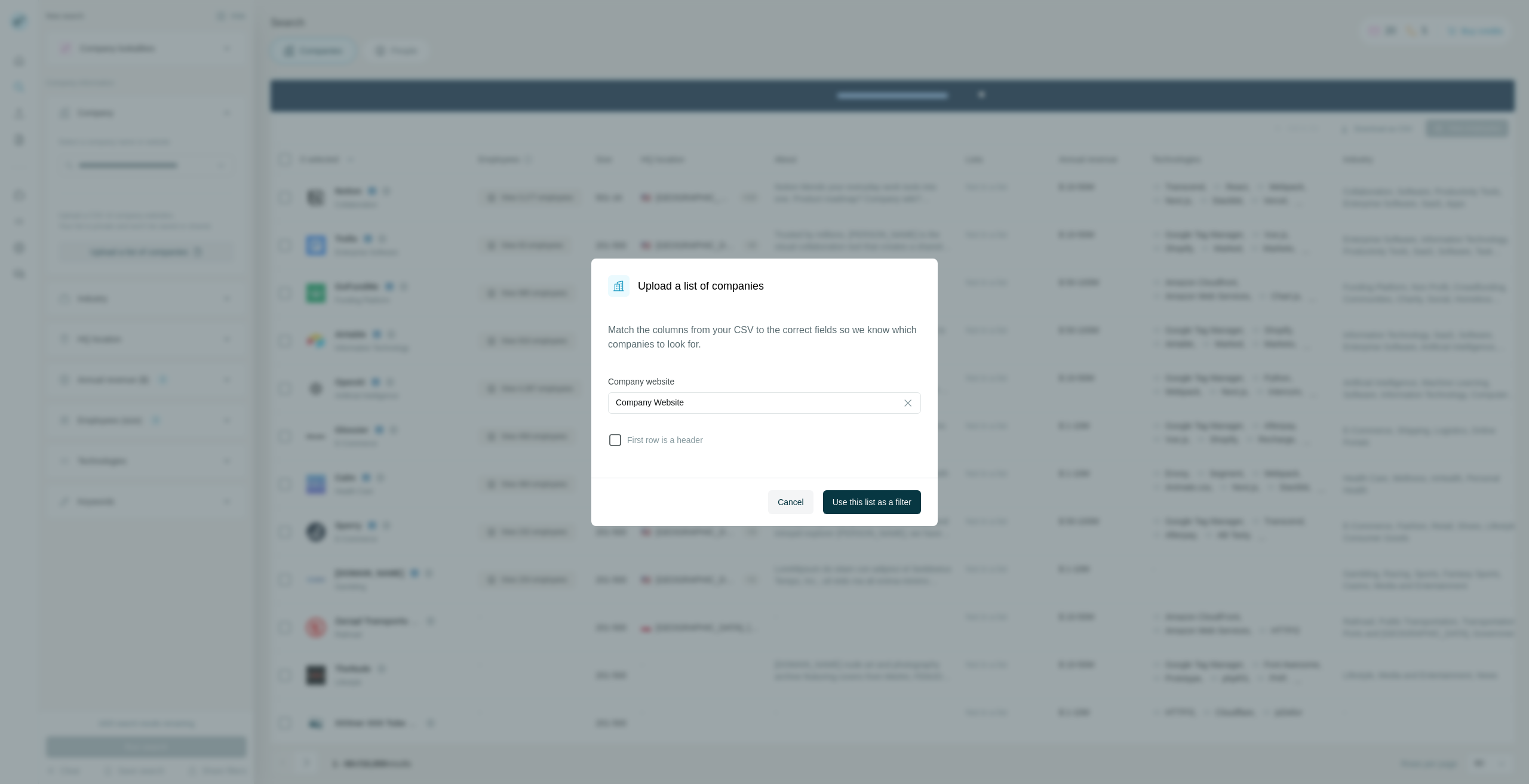
click at [611, 439] on icon at bounding box center [615, 439] width 14 height 14
click at [842, 500] on span "Use this list as a filter" at bounding box center [872, 502] width 79 height 12
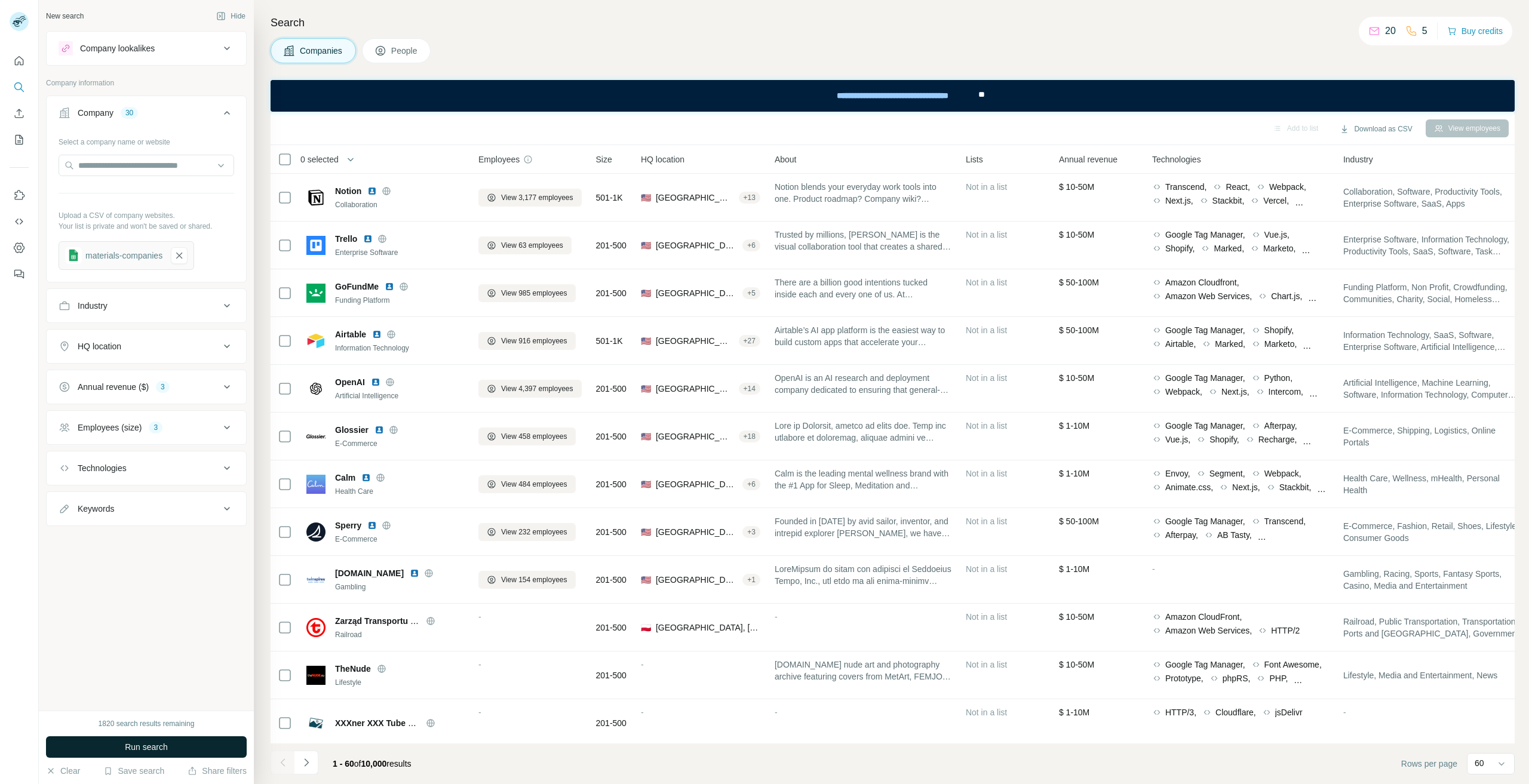
click at [208, 741] on button "Run search" at bounding box center [146, 747] width 200 height 21
